Goal: Transaction & Acquisition: Purchase product/service

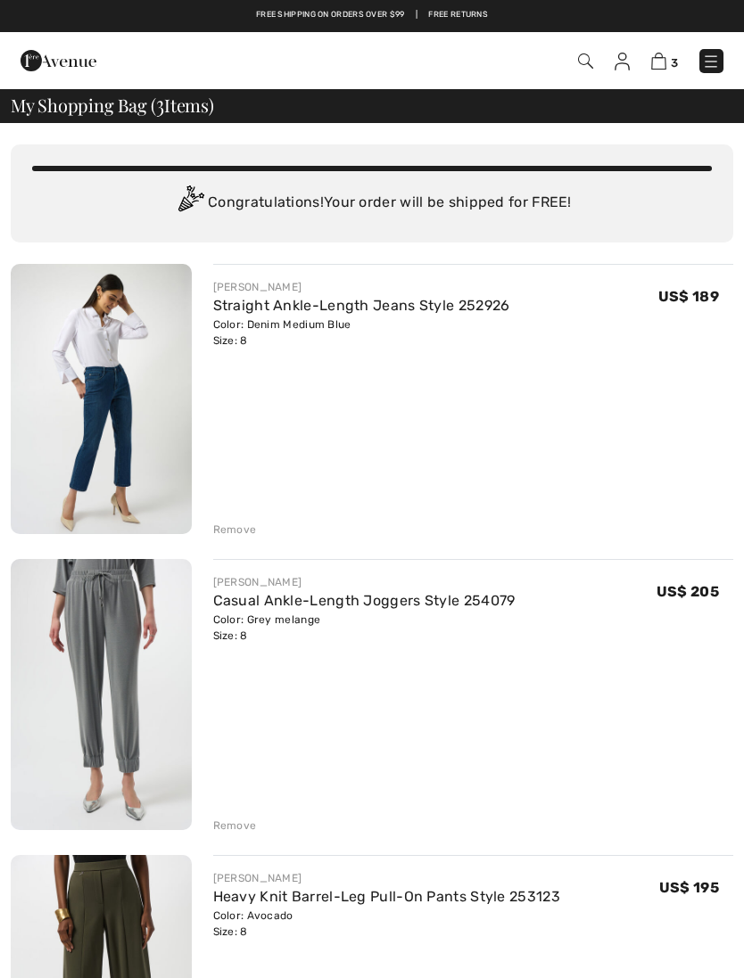
click at [245, 531] on div "Remove" at bounding box center [235, 530] width 44 height 16
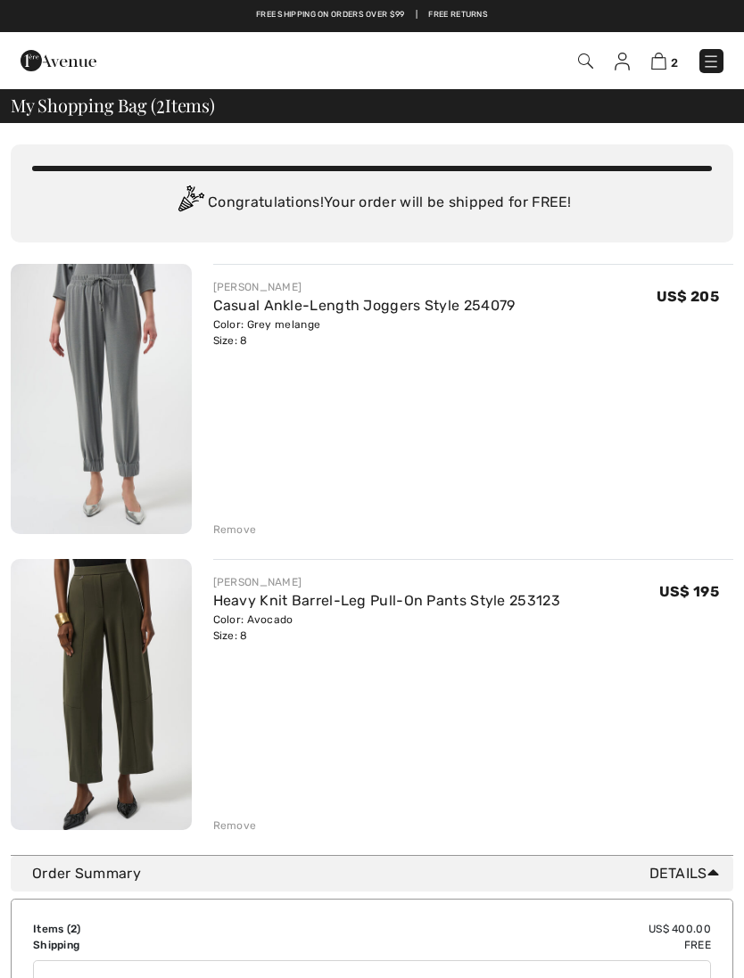
click at [247, 531] on div "Remove" at bounding box center [235, 530] width 44 height 16
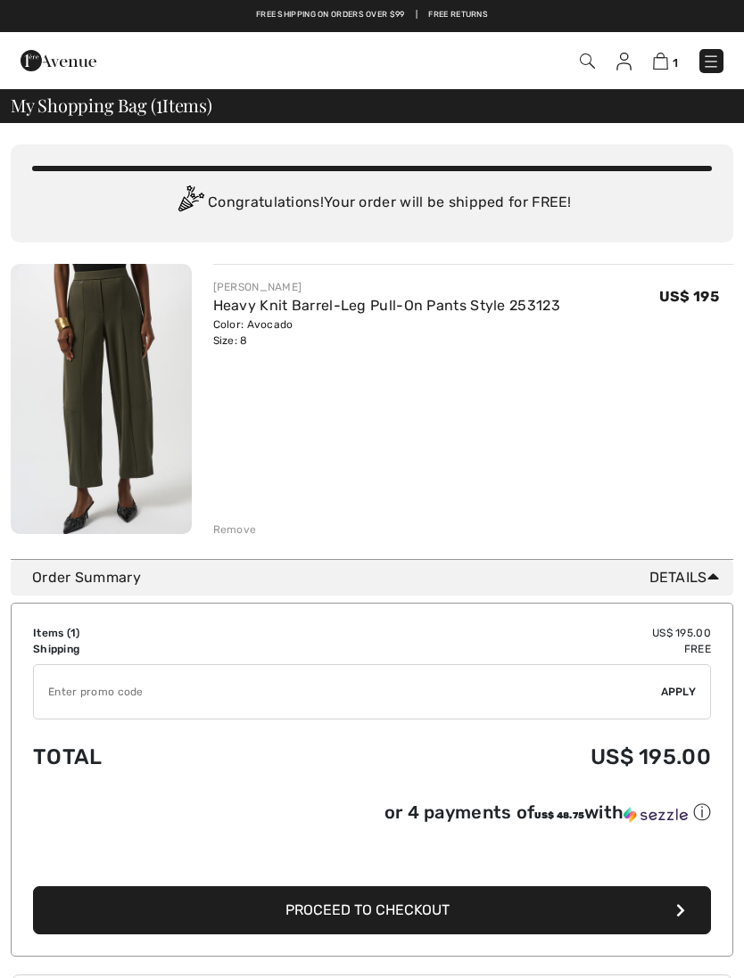
click at [256, 533] on div "Remove" at bounding box center [473, 528] width 521 height 20
click at [232, 532] on div "Remove" at bounding box center [235, 530] width 44 height 16
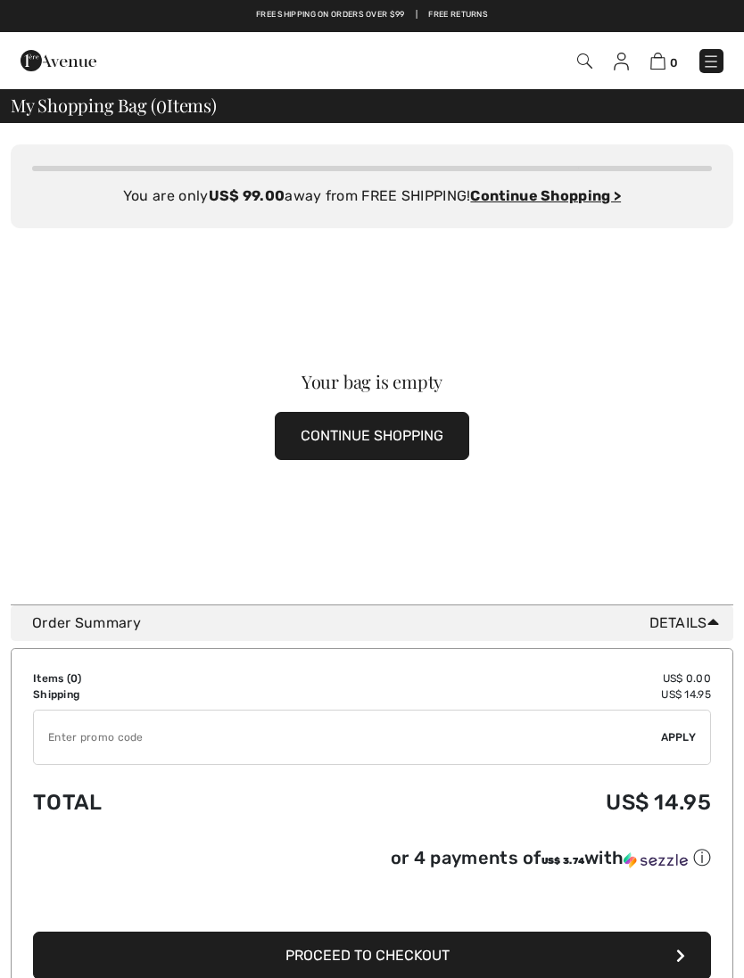
click at [703, 69] on img at bounding box center [711, 62] width 18 height 18
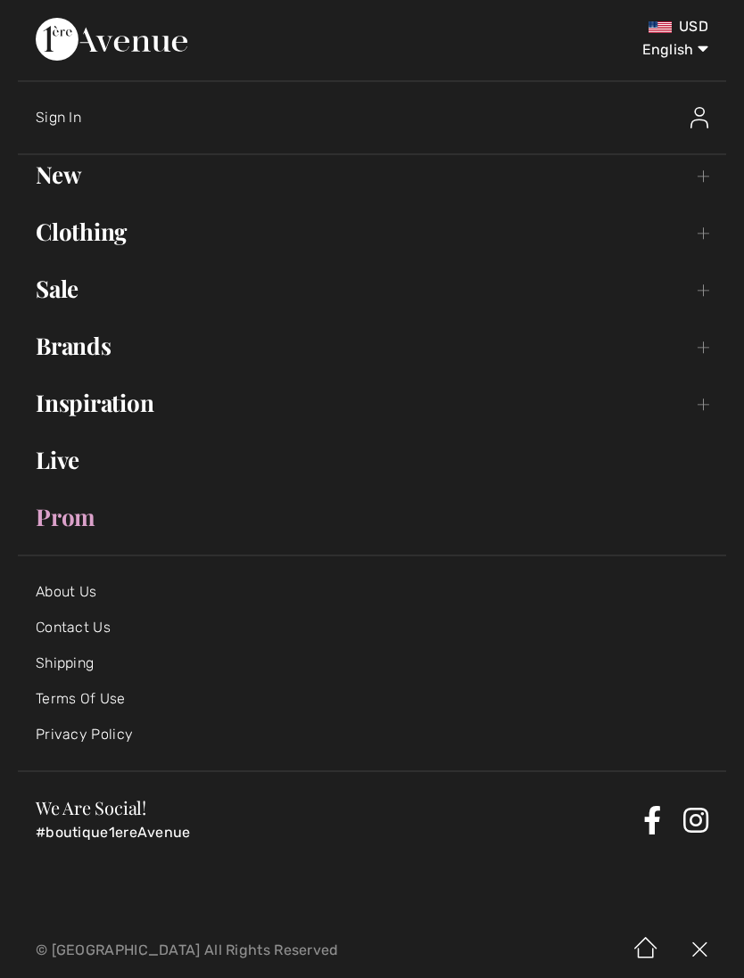
click at [112, 342] on link "Brands Open submenu" at bounding box center [372, 345] width 708 height 39
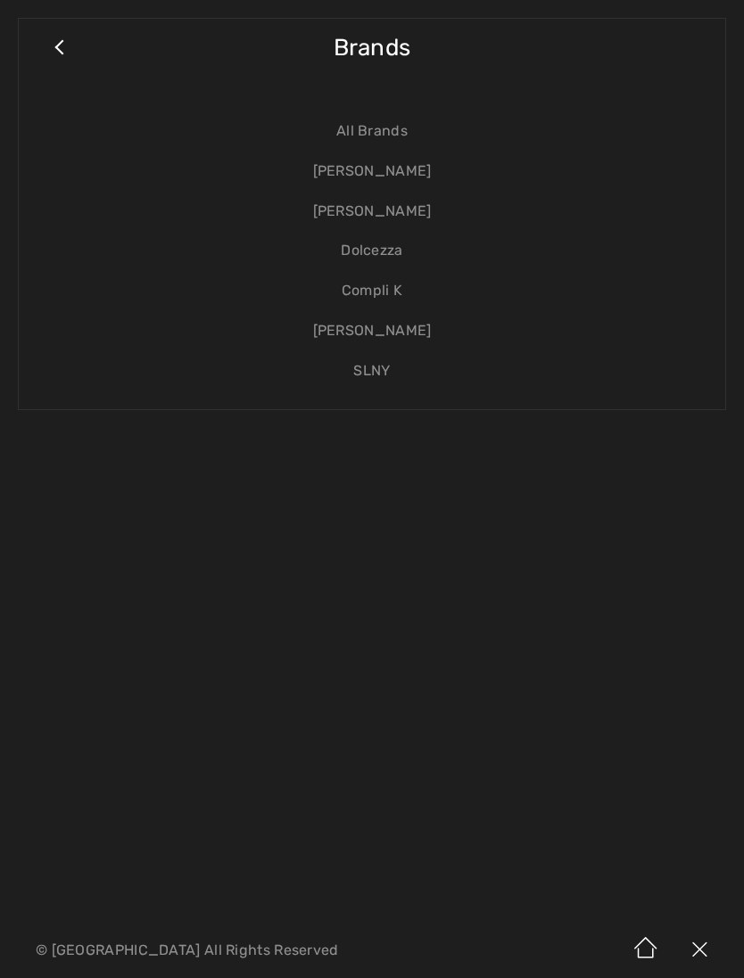
click at [403, 177] on link "[PERSON_NAME]" at bounding box center [372, 172] width 670 height 40
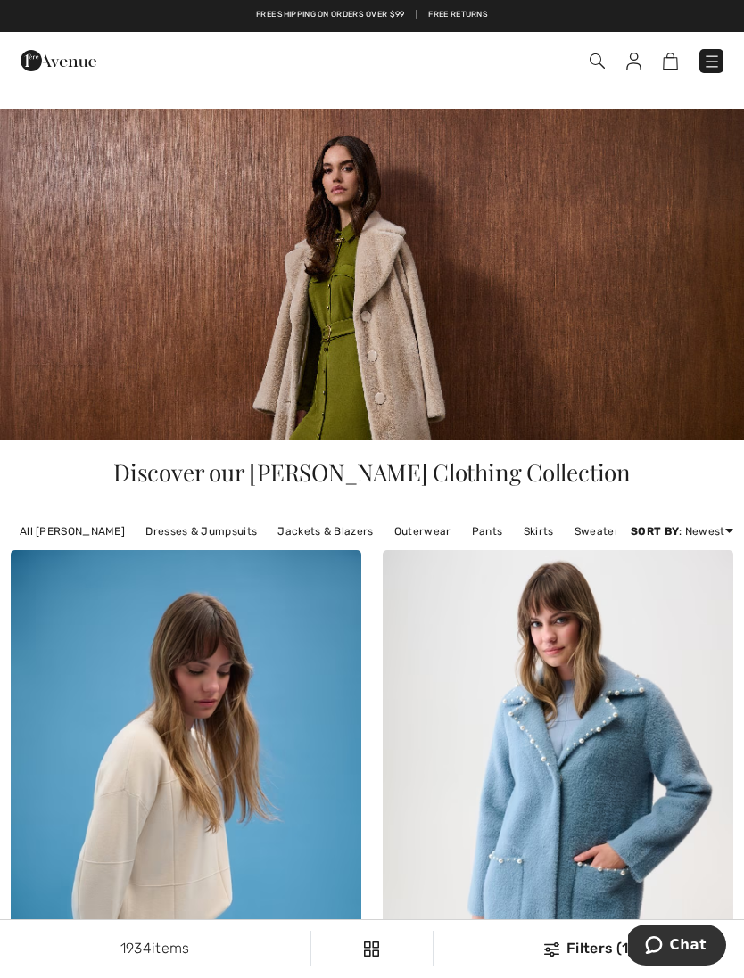
click at [316, 540] on link "Jackets & Blazers" at bounding box center [324, 531] width 113 height 23
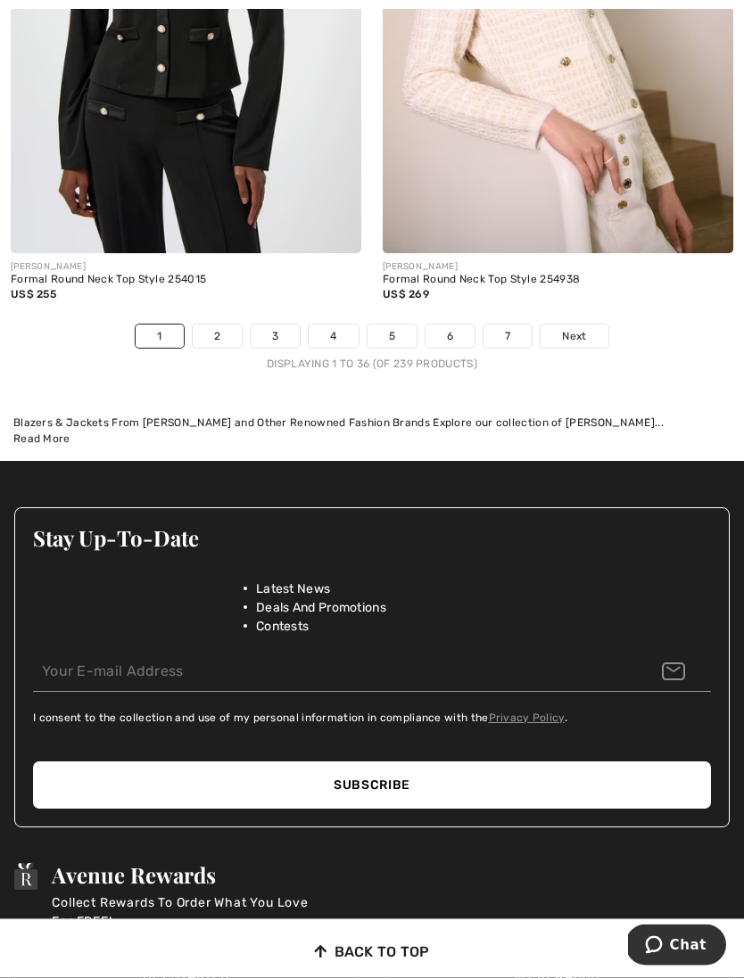
scroll to position [11268, 0]
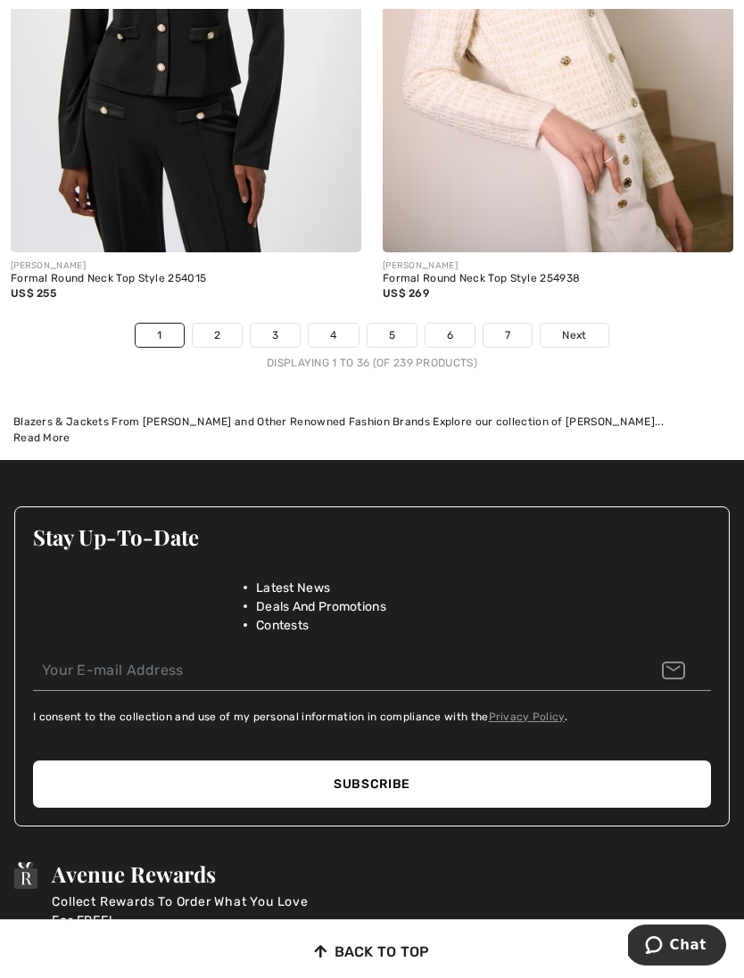
click at [222, 324] on link "2" at bounding box center [217, 335] width 49 height 23
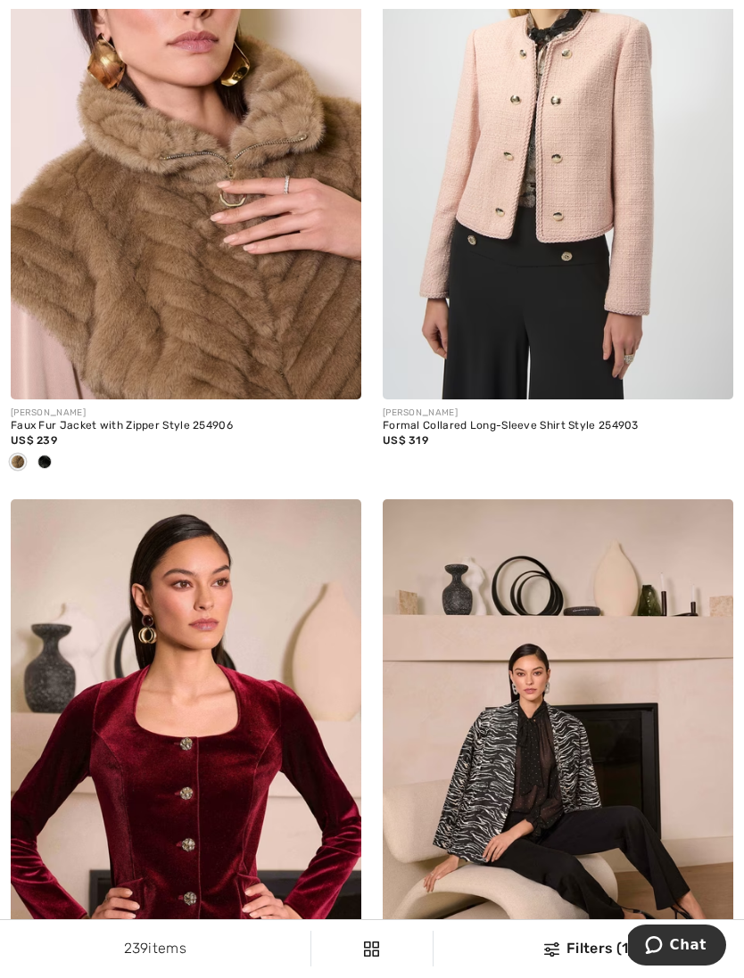
scroll to position [898, 0]
click at [203, 308] on img at bounding box center [186, 137] width 350 height 526
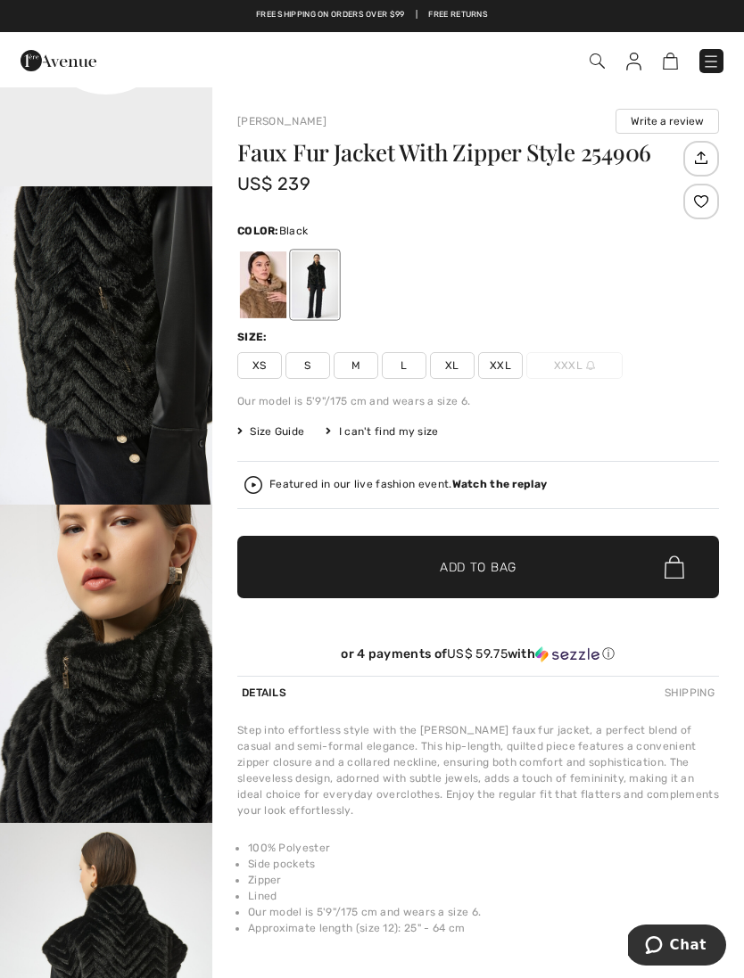
scroll to position [852, 0]
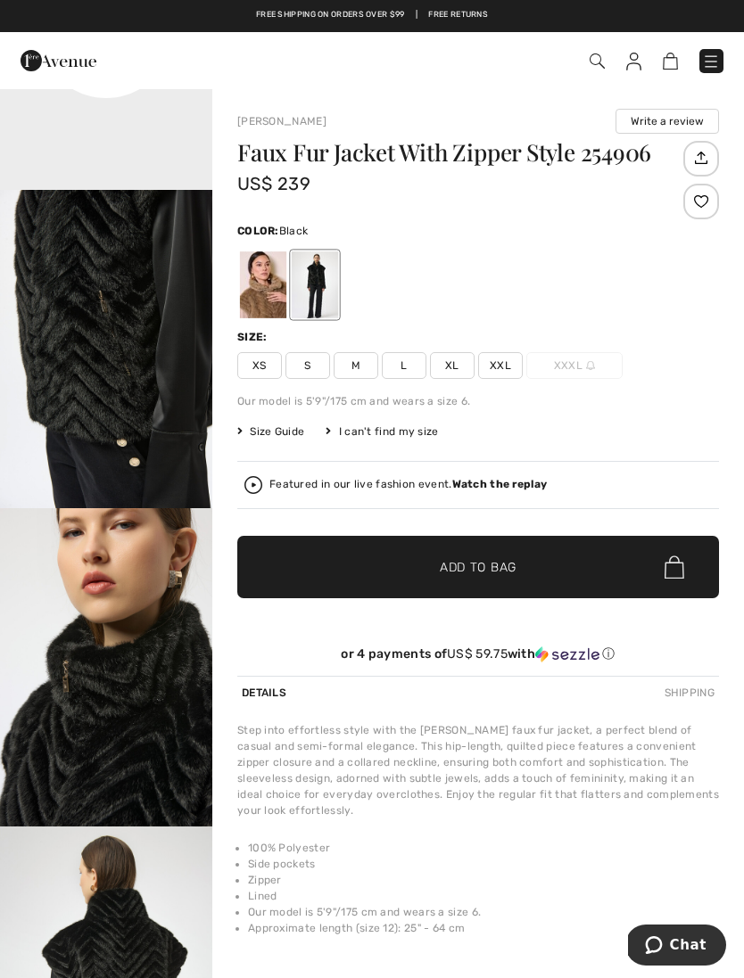
click at [272, 437] on span "Size Guide" at bounding box center [270, 431] width 67 height 16
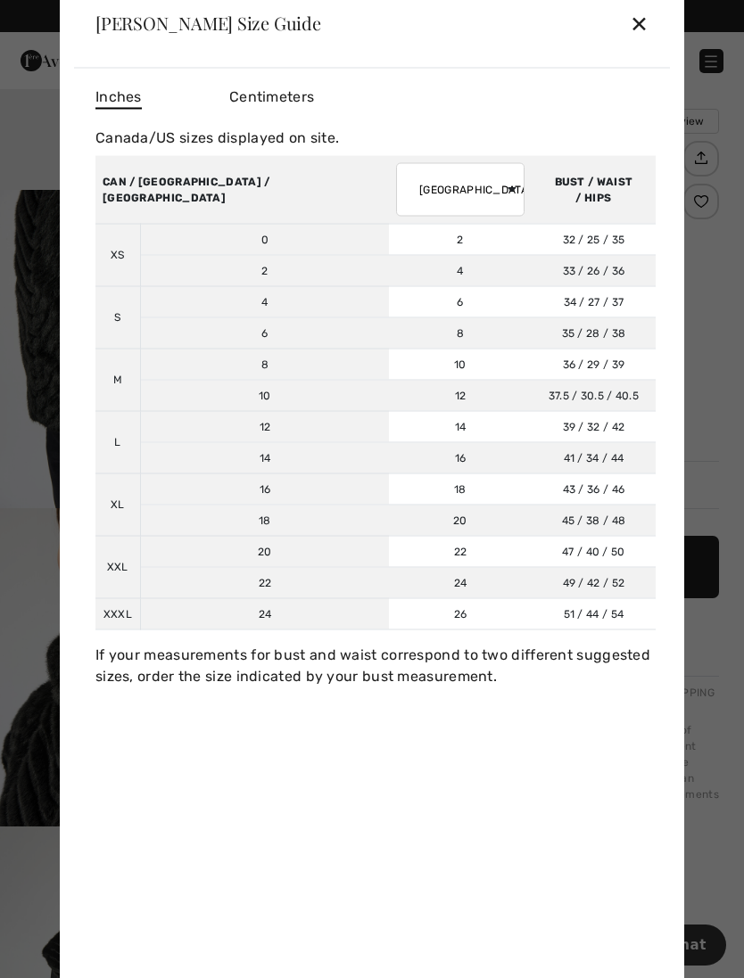
click at [637, 18] on div "✕" at bounding box center [638, 22] width 19 height 37
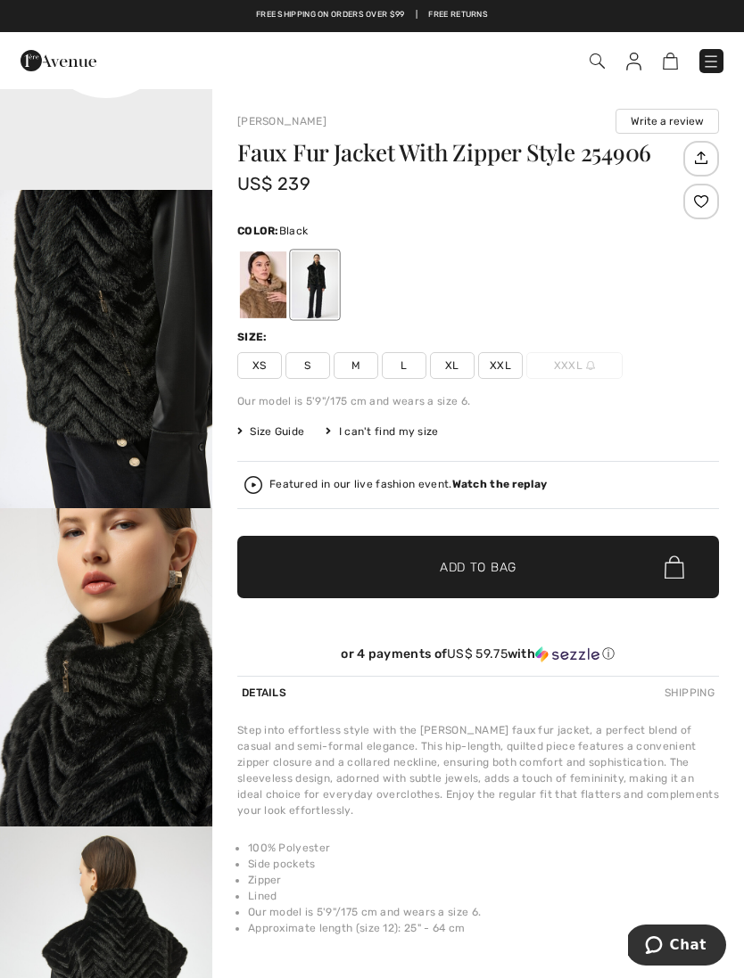
click at [312, 374] on span "S" at bounding box center [307, 365] width 45 height 27
click at [326, 268] on div at bounding box center [315, 284] width 46 height 67
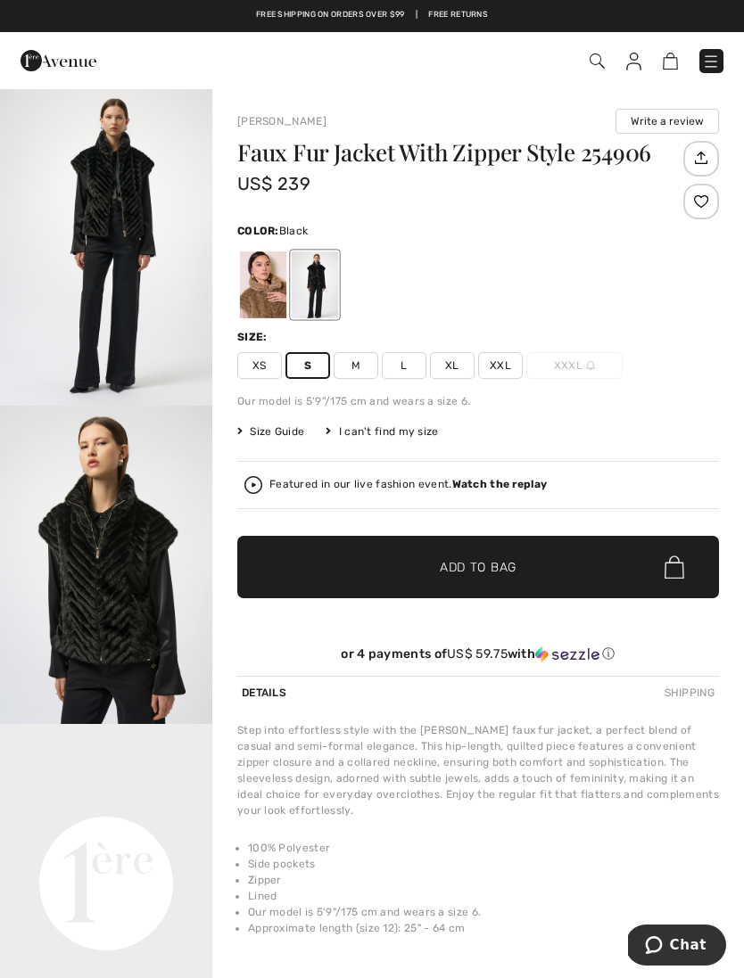
click at [286, 489] on div "Featured in our live fashion event. Watch the replay" at bounding box center [407, 485] width 277 height 12
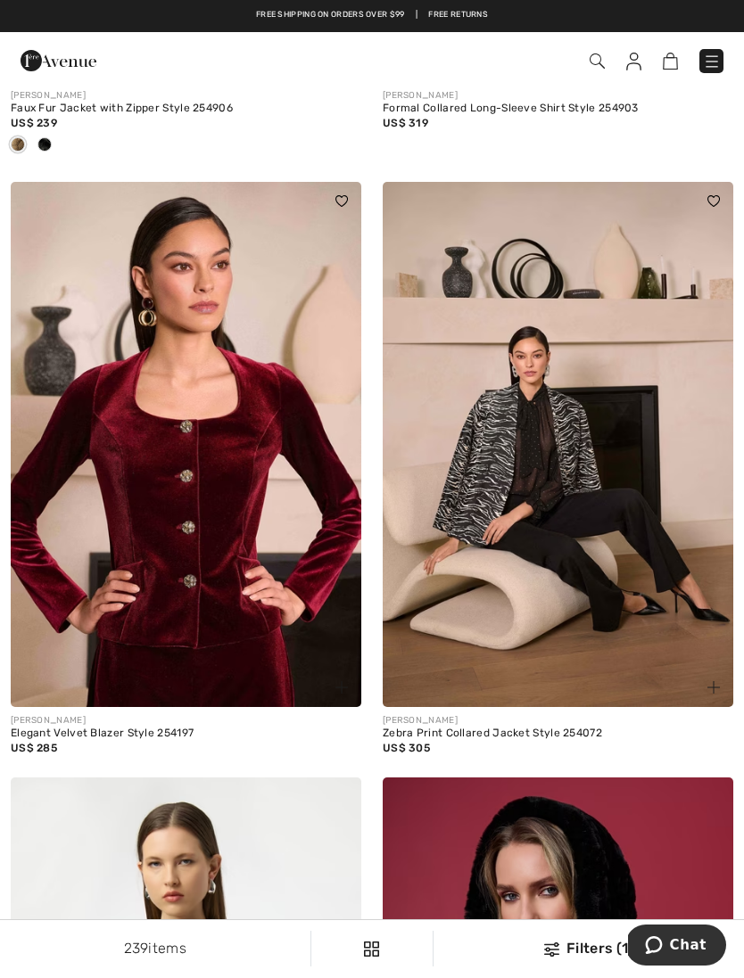
scroll to position [1214, 0]
